Goal: Information Seeking & Learning: Learn about a topic

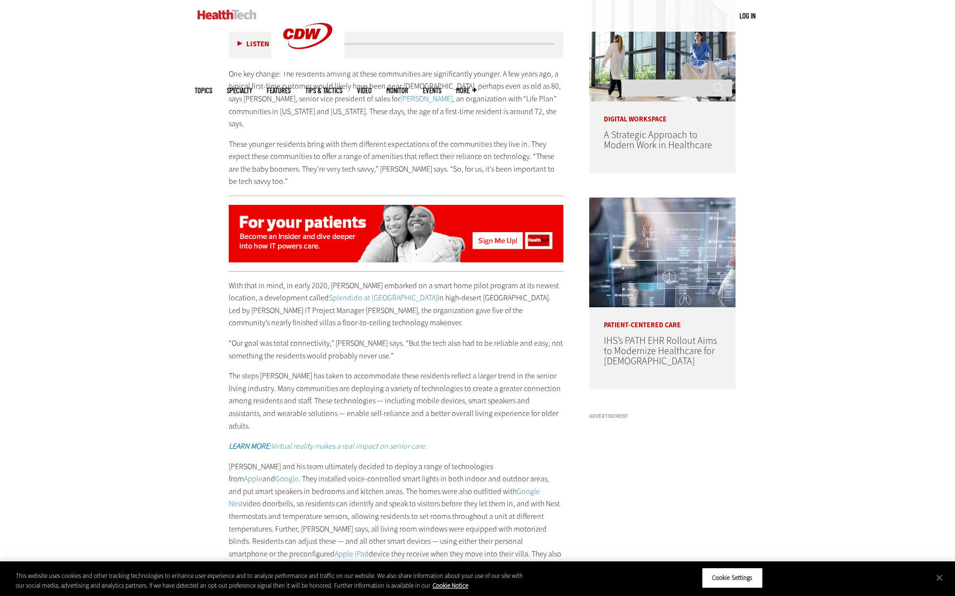
scroll to position [683, 0]
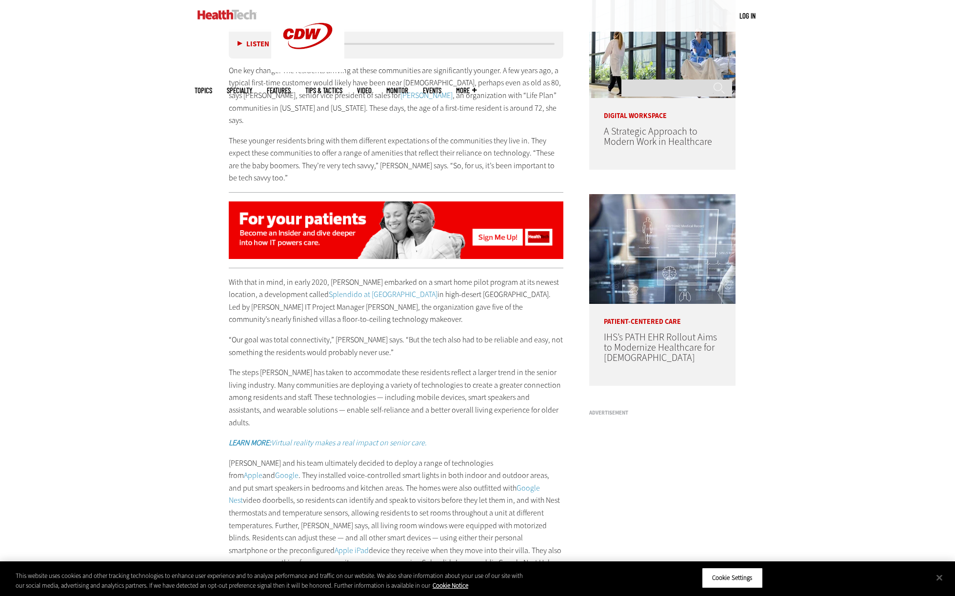
click at [347, 438] on em "LEARN MORE: Virtual reality makes a real impact on senior care." at bounding box center [328, 443] width 198 height 10
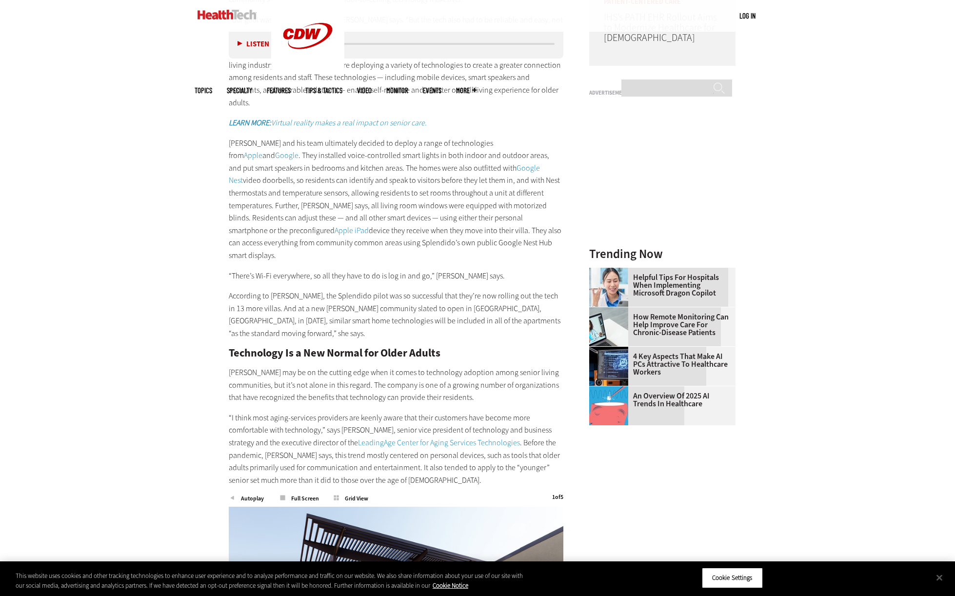
scroll to position [1171, 0]
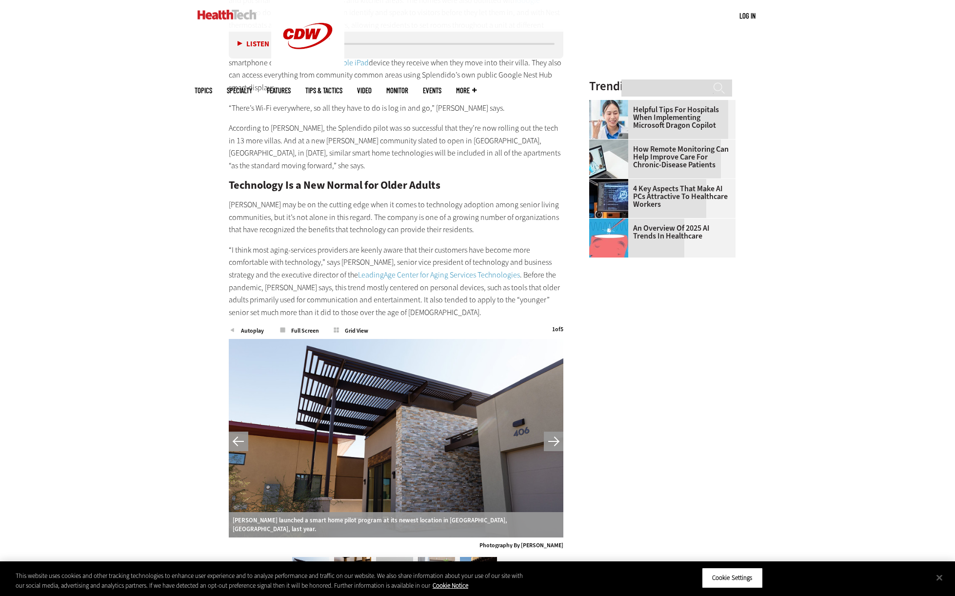
click at [355, 557] on img at bounding box center [352, 576] width 37 height 39
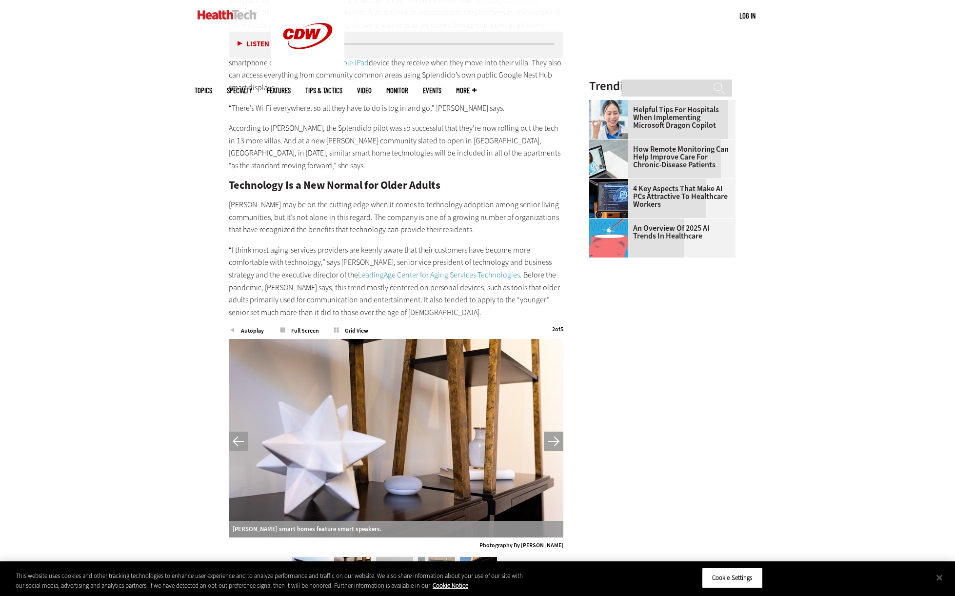
drag, startPoint x: 394, startPoint y: 524, endPoint x: 401, endPoint y: 525, distance: 7.4
click at [393, 557] on img at bounding box center [394, 576] width 37 height 39
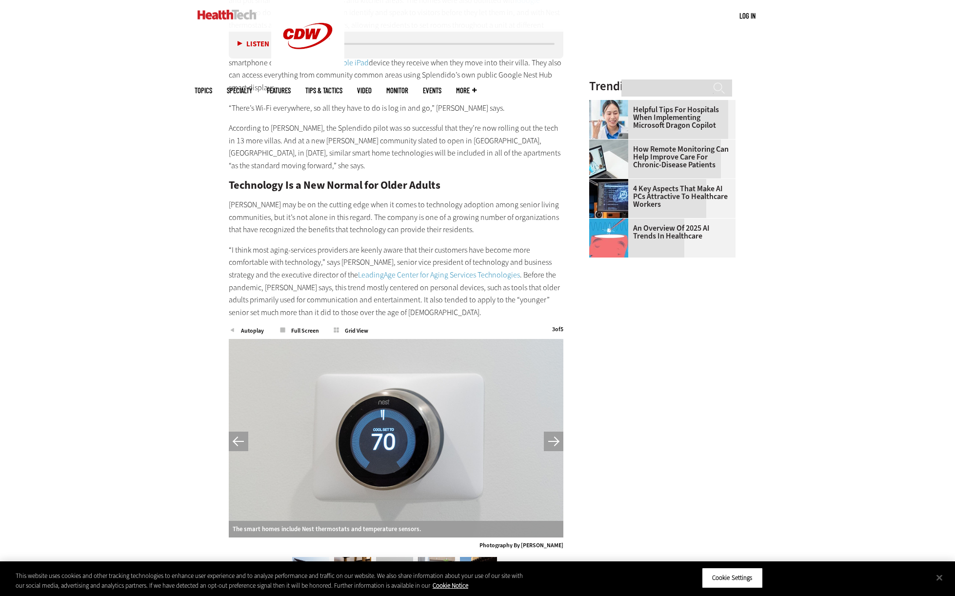
click at [430, 557] on img at bounding box center [436, 576] width 37 height 39
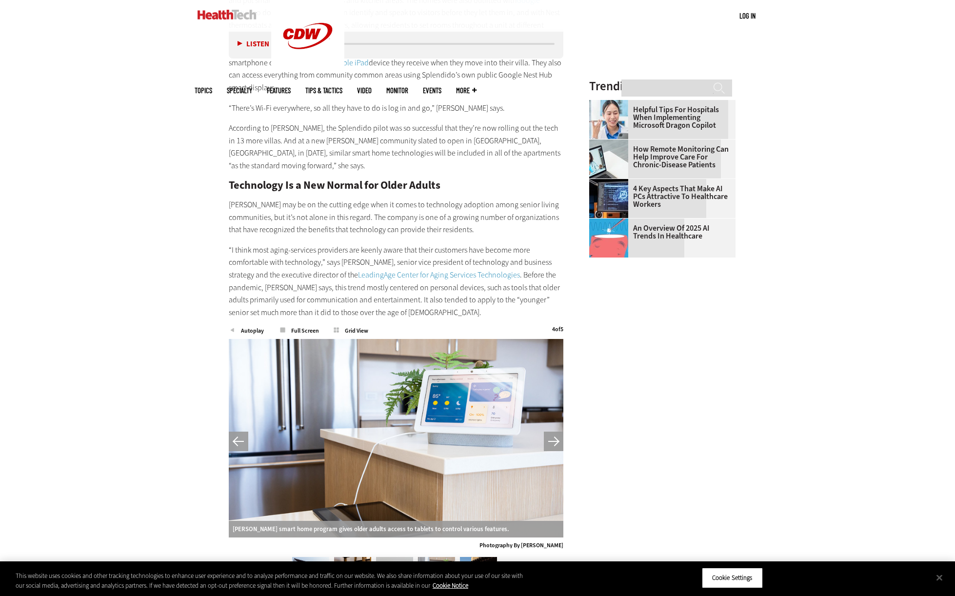
click at [476, 557] on img at bounding box center [478, 576] width 37 height 39
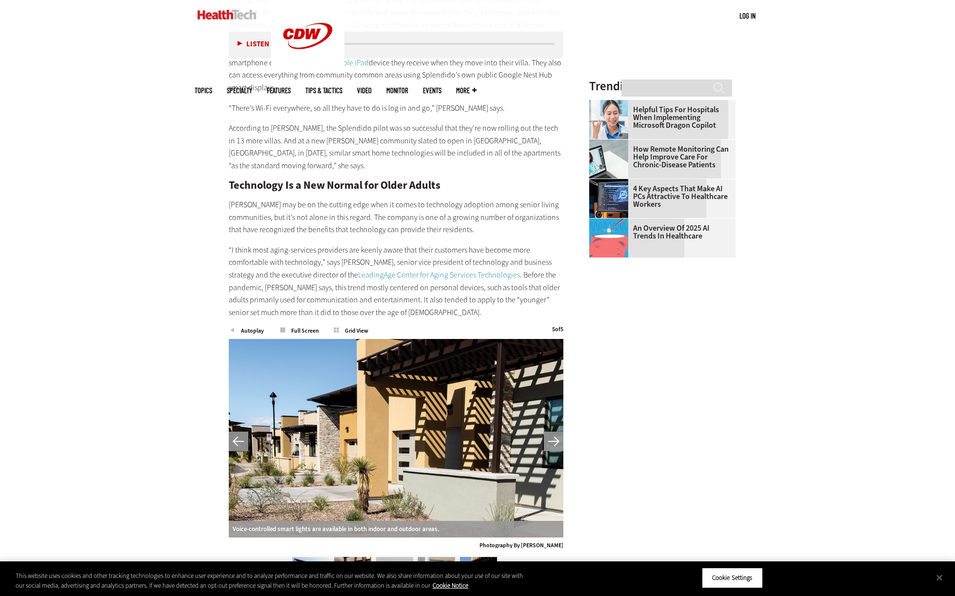
click at [545, 432] on button "Next" at bounding box center [554, 442] width 20 height 20
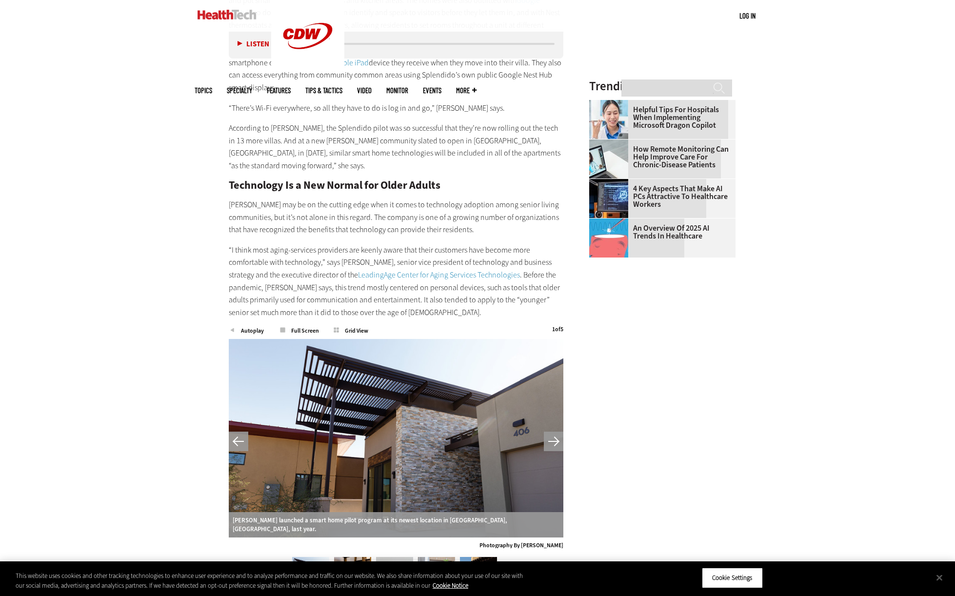
click at [545, 432] on button "Next" at bounding box center [554, 442] width 20 height 20
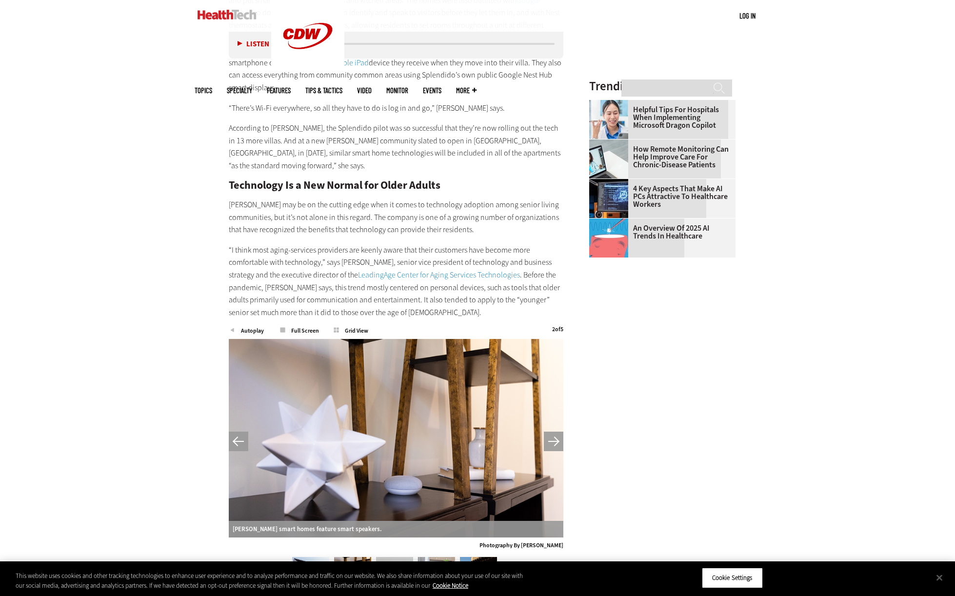
click at [385, 270] on link "LeadingAge Center for Aging Services Technologies" at bounding box center [439, 275] width 162 height 10
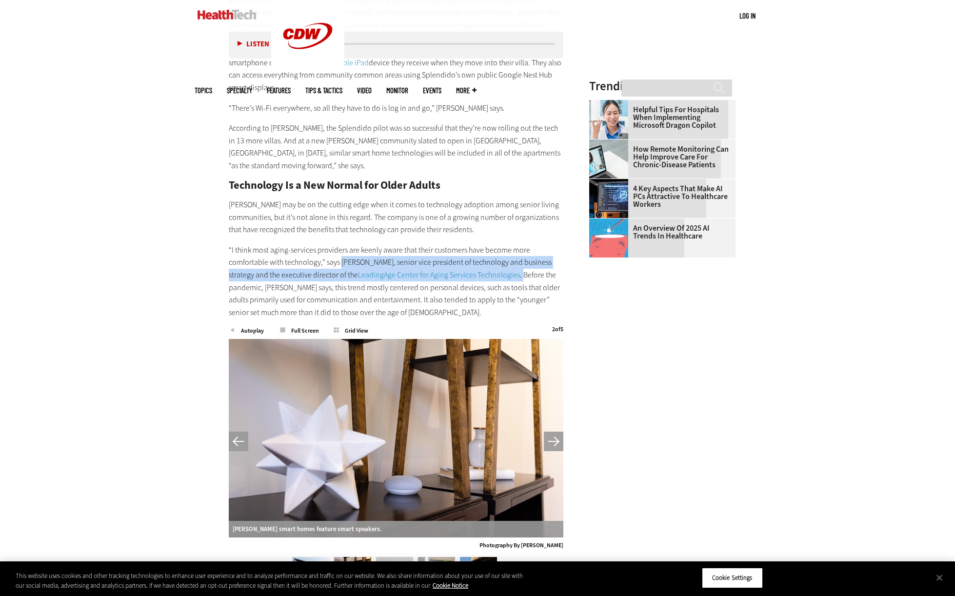
drag, startPoint x: 340, startPoint y: 213, endPoint x: 494, endPoint y: 225, distance: 154.6
click at [494, 244] on p "“I think most aging-services providers are keenly aware that their customers ha…" at bounding box center [396, 281] width 335 height 75
copy p "[PERSON_NAME], senior vice president of technology and business strategy and th…"
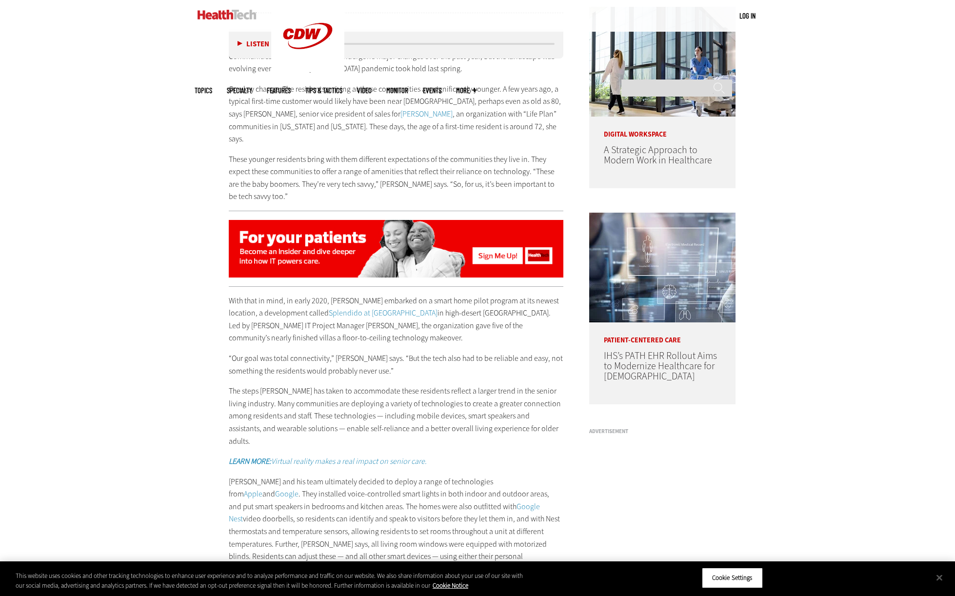
scroll to position [634, 0]
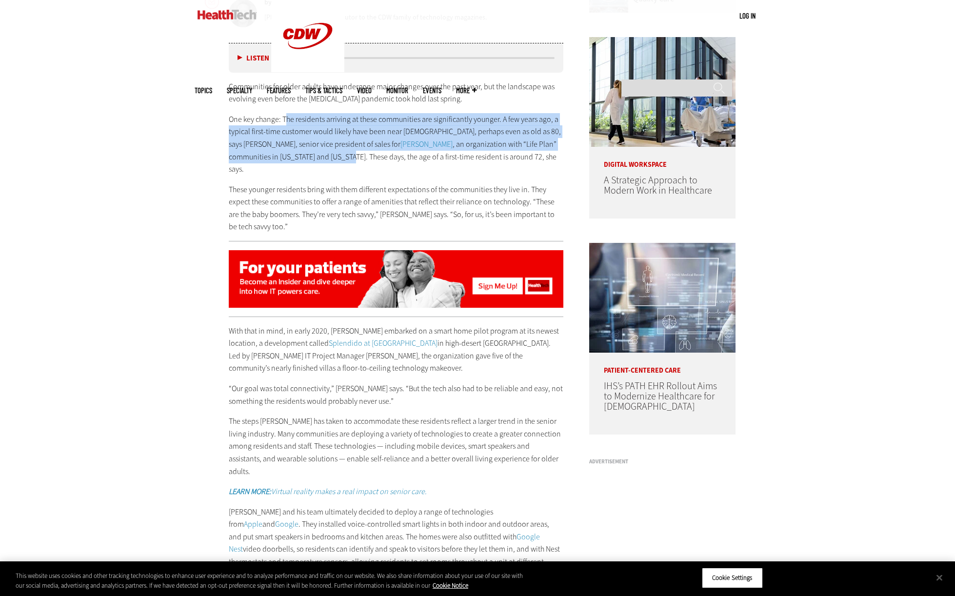
drag, startPoint x: 270, startPoint y: 152, endPoint x: 286, endPoint y: 120, distance: 35.8
click at [286, 120] on p "One key change: The residents arriving at these communities are significantly y…" at bounding box center [396, 144] width 335 height 62
copy p "he residents arriving at these communities are significantly younger. A few yea…"
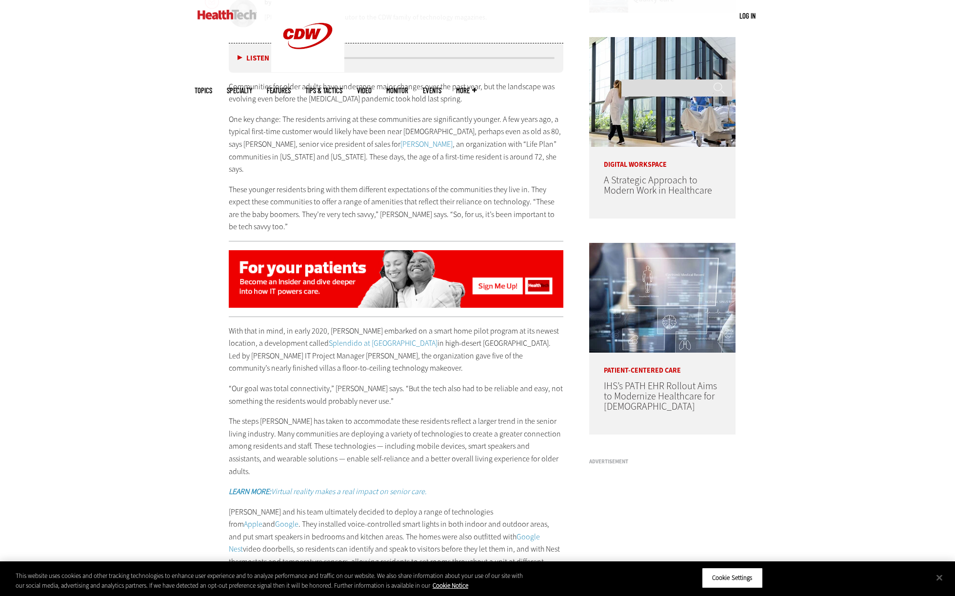
click at [417, 183] on p "These younger residents bring with them different expectations of the communiti…" at bounding box center [396, 208] width 335 height 50
click at [401, 146] on link "[PERSON_NAME]" at bounding box center [427, 144] width 52 height 10
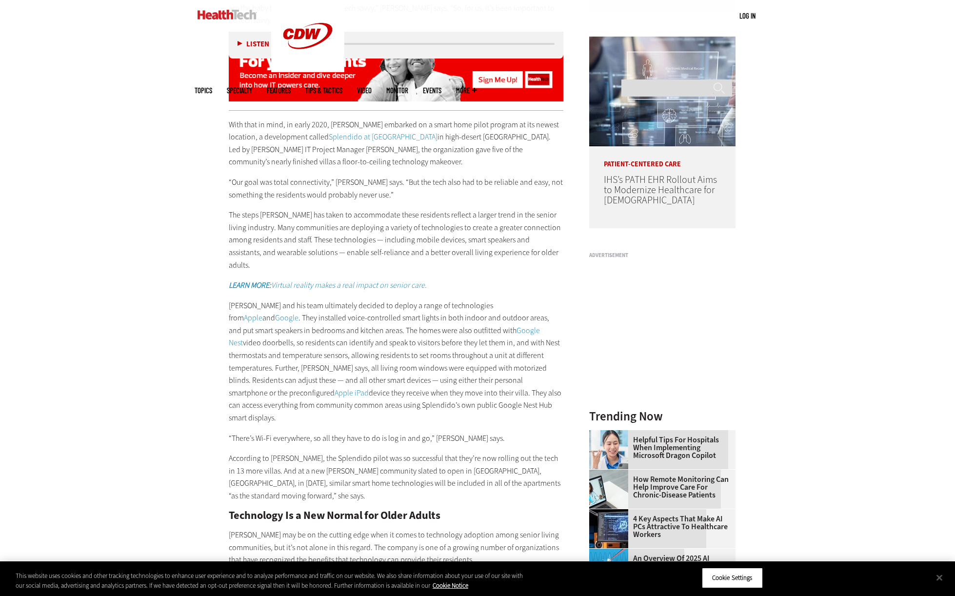
scroll to position [927, 0]
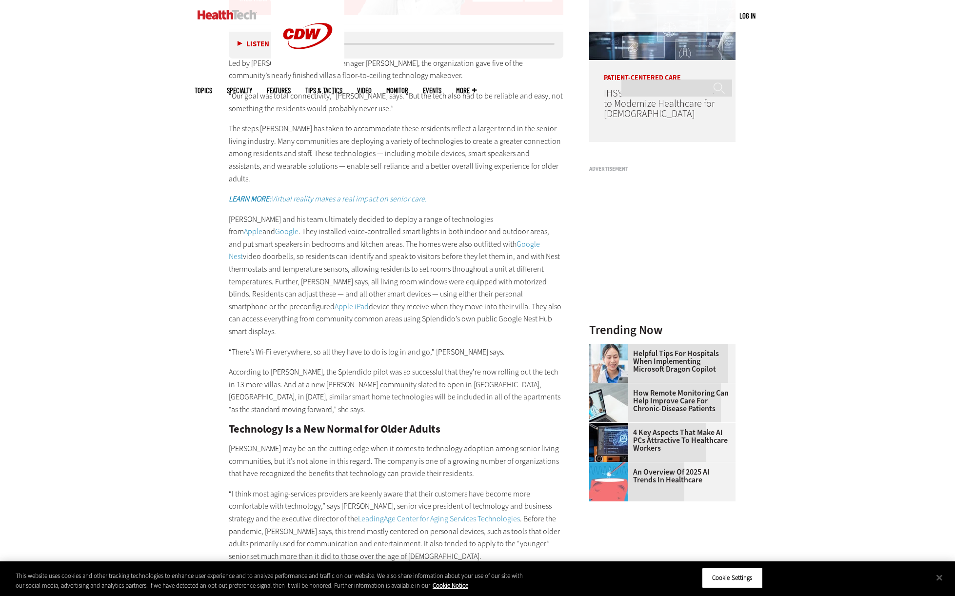
click at [479, 514] on link "LeadingAge Center for Aging Services Technologies" at bounding box center [439, 519] width 162 height 10
